Goal: Find specific page/section: Find specific page/section

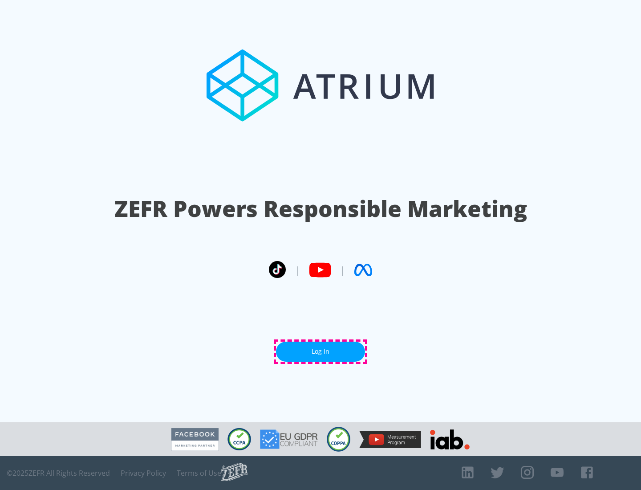
click at [321, 351] on link "Log In" at bounding box center [320, 351] width 89 height 20
